Goal: Transaction & Acquisition: Purchase product/service

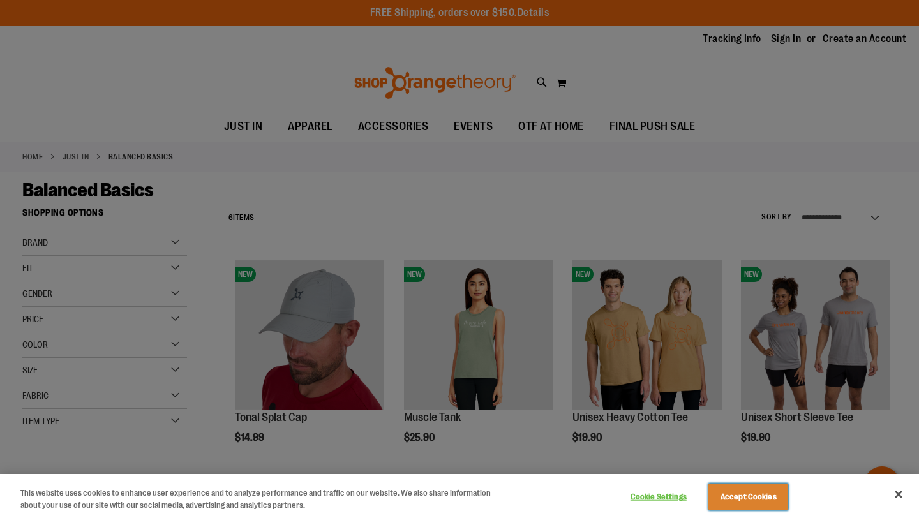
click at [765, 499] on button "Accept Cookies" at bounding box center [749, 497] width 80 height 27
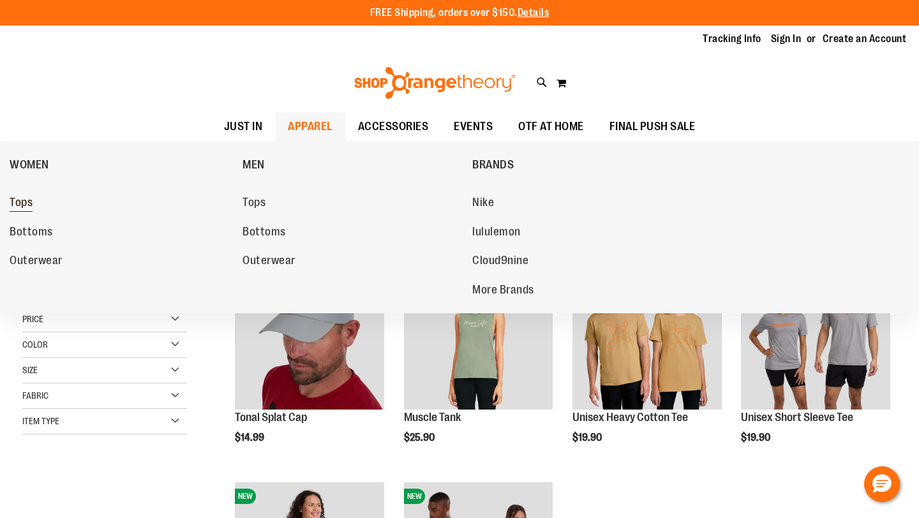
click at [25, 203] on span "Tops" at bounding box center [21, 204] width 23 height 16
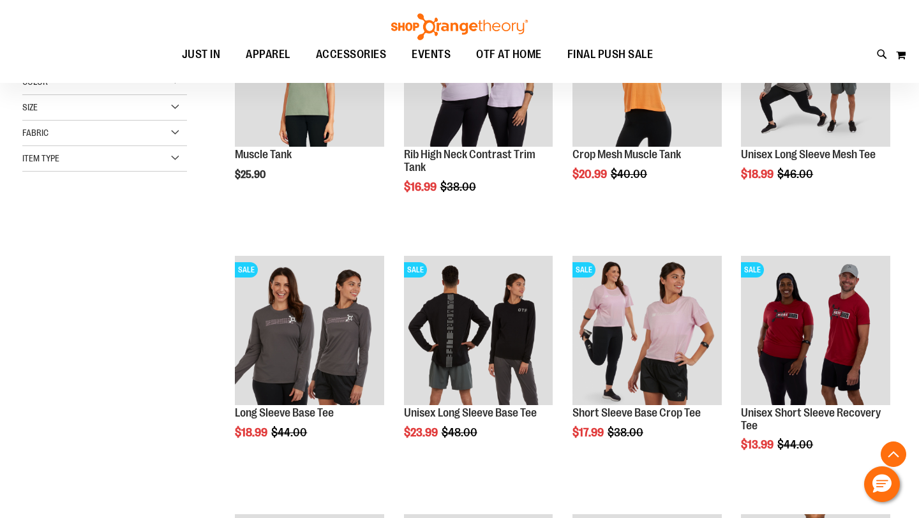
scroll to position [265, 0]
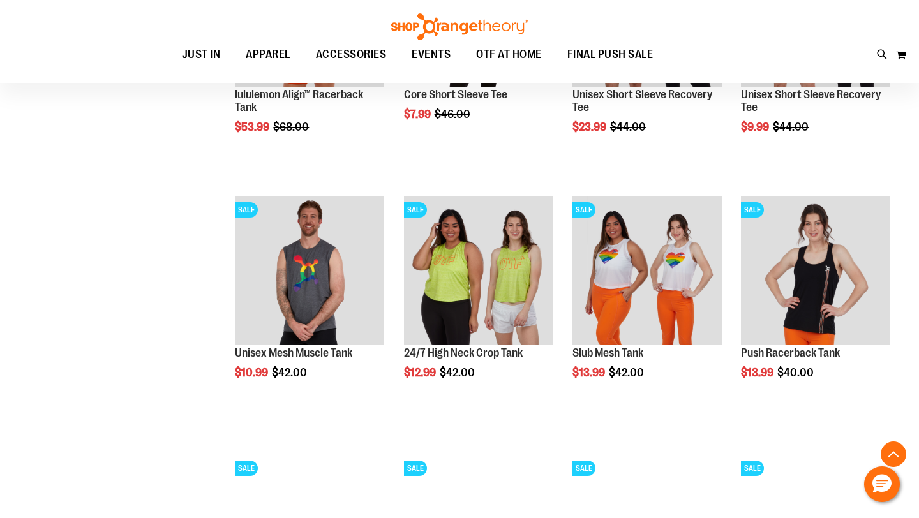
scroll to position [1099, 0]
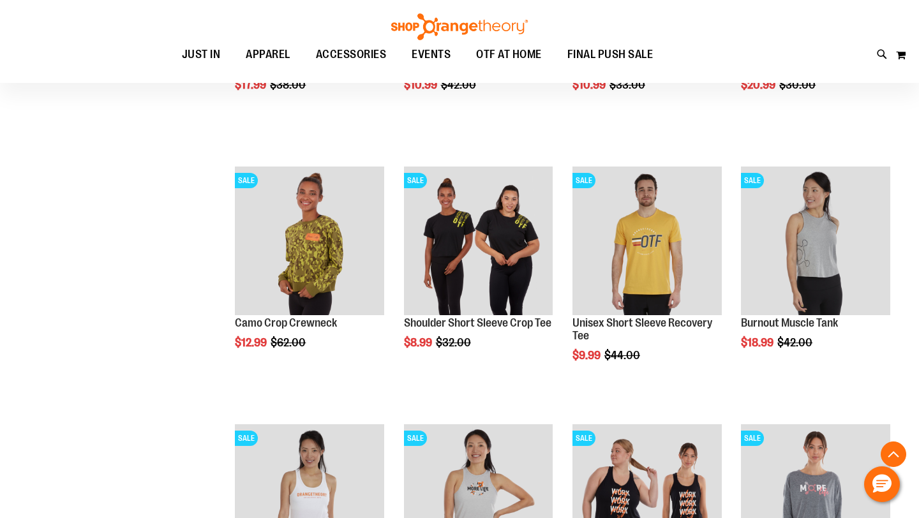
scroll to position [1646, 0]
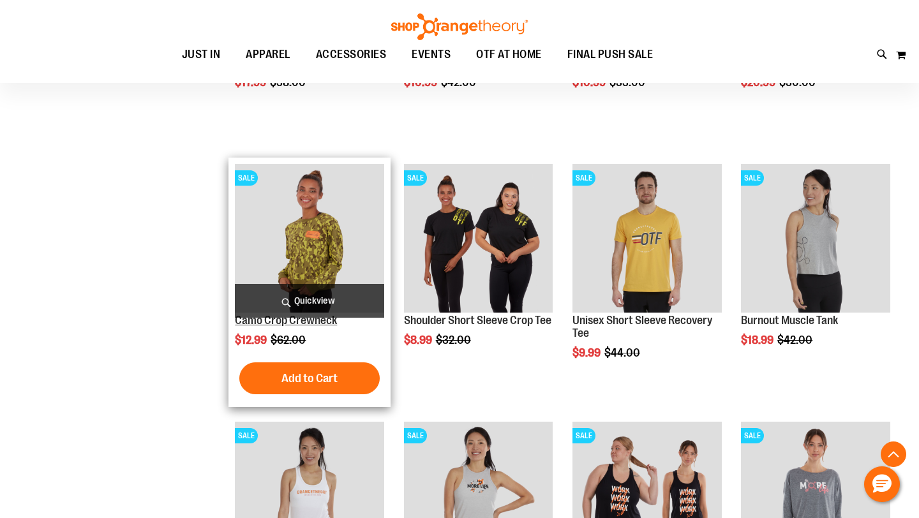
click at [270, 322] on link "Camo Crop Crewneck" at bounding box center [286, 320] width 102 height 13
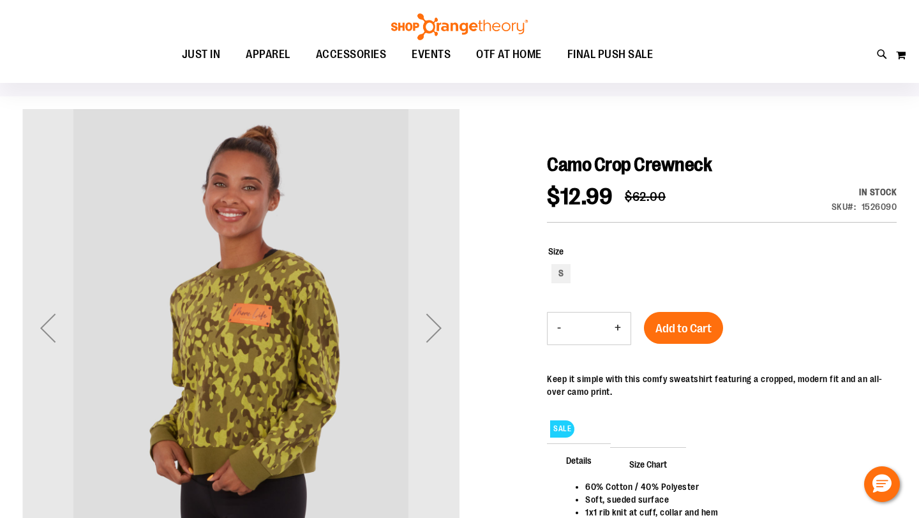
scroll to position [61, 0]
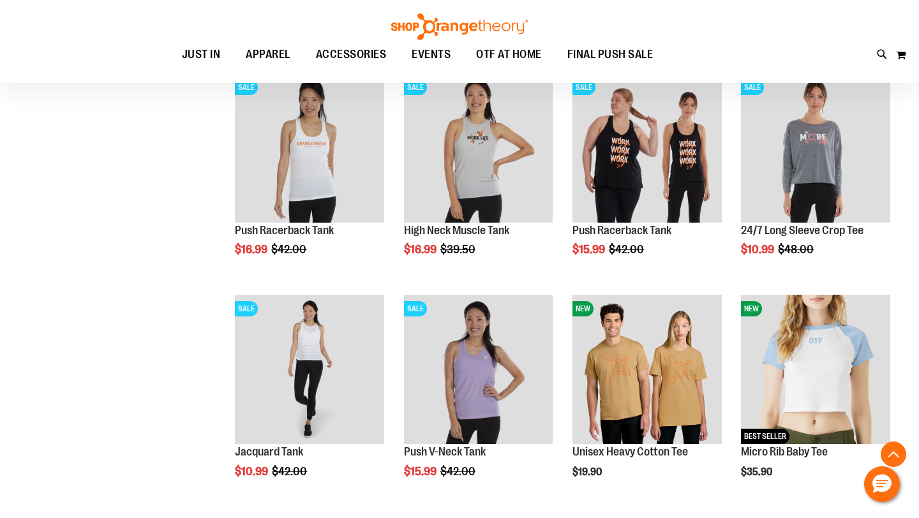
scroll to position [442, 0]
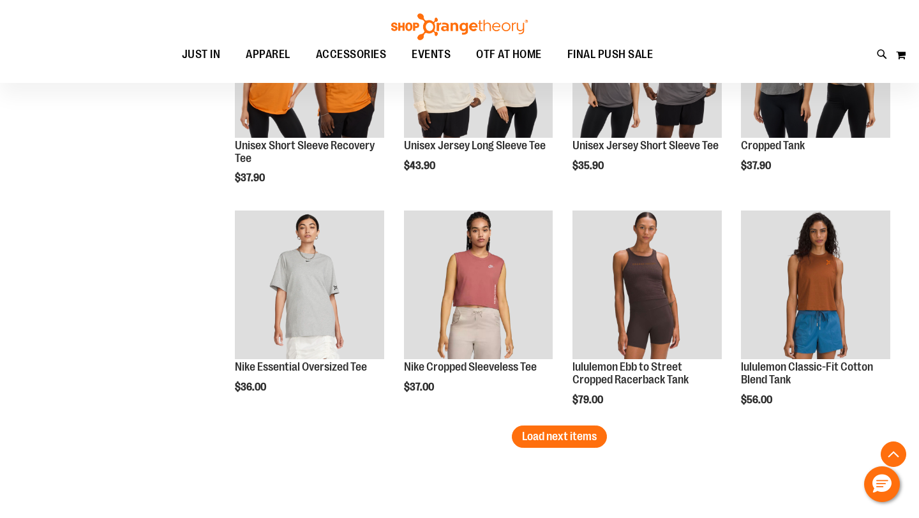
scroll to position [1860, 0]
